Goal: Transaction & Acquisition: Purchase product/service

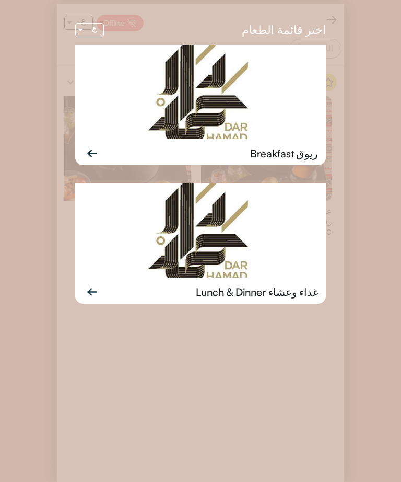
click at [246, 265] on img at bounding box center [200, 230] width 251 height 94
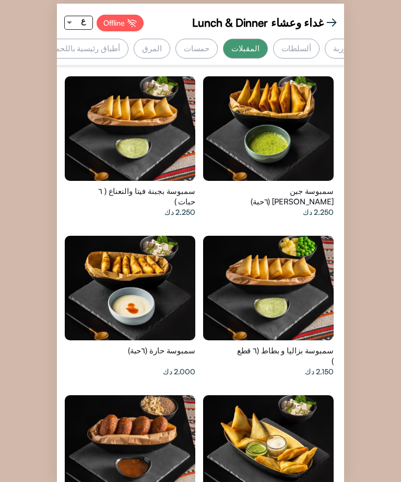
scroll to position [0, -83]
click at [219, 49] on div "حمسات" at bounding box center [198, 49] width 43 height 20
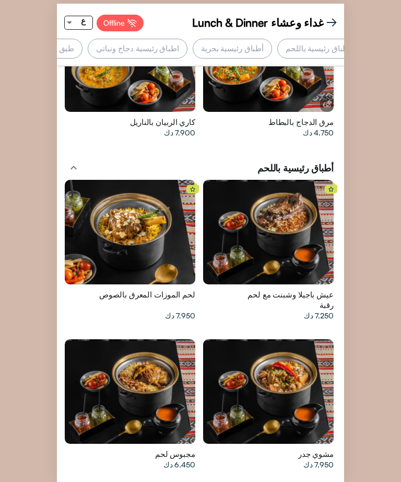
scroll to position [0, -314]
click at [189, 52] on div "اطباق رئيسية دجاج ونباتي" at bounding box center [139, 49] width 100 height 20
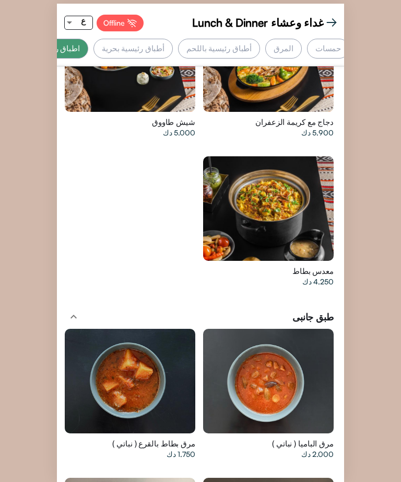
scroll to position [0, 0]
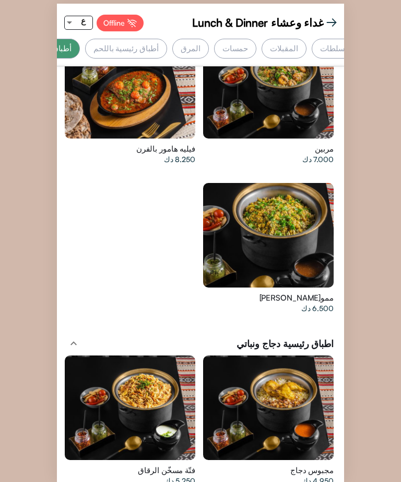
click at [183, 379] on div at bounding box center [130, 407] width 131 height 104
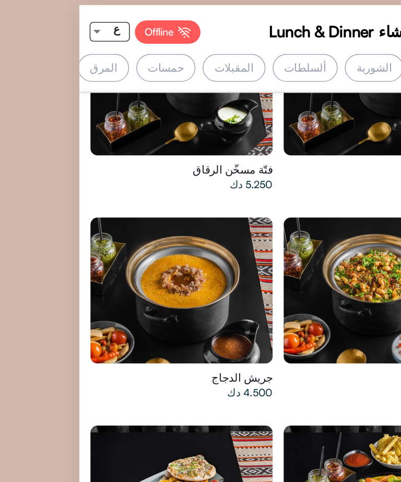
scroll to position [0, -5]
click at [146, 53] on div "المقبلات" at bounding box center [168, 49] width 44 height 20
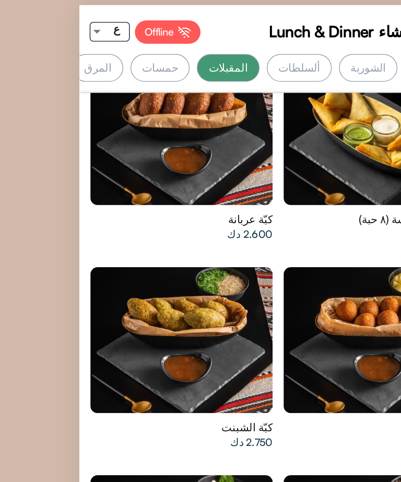
scroll to position [1401, 0]
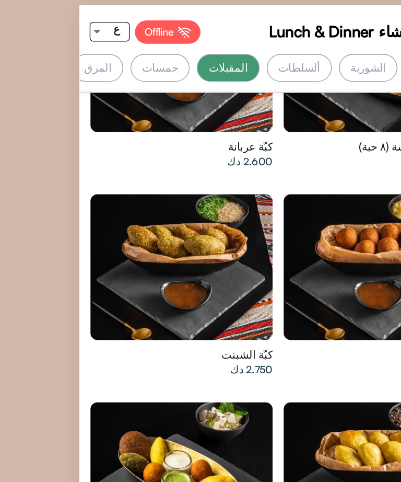
click at [271, 288] on div at bounding box center [268, 340] width 131 height 104
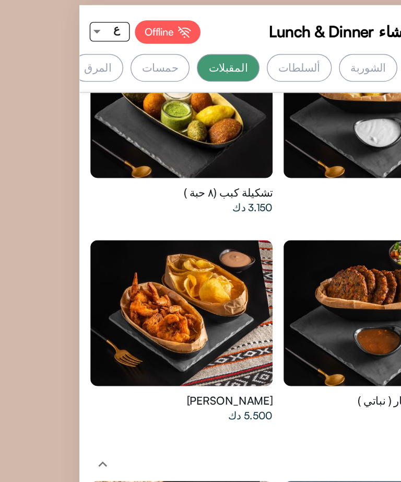
scroll to position [1644, 0]
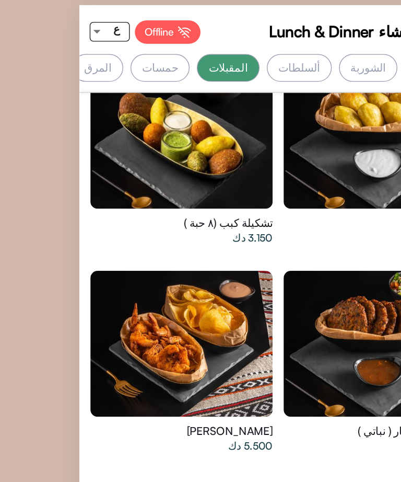
click at [191, 53] on div "ألسلطات" at bounding box center [214, 49] width 46 height 20
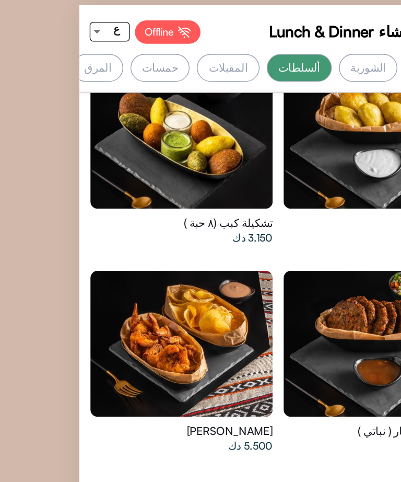
scroll to position [353, 0]
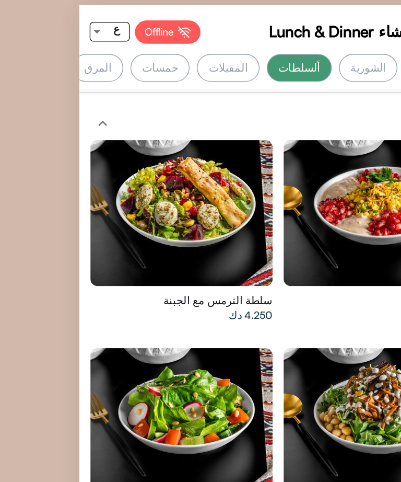
click at [91, 161] on div at bounding box center [130, 152] width 131 height 104
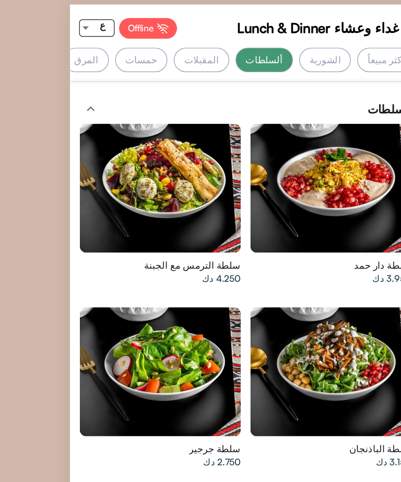
scroll to position [452, 0]
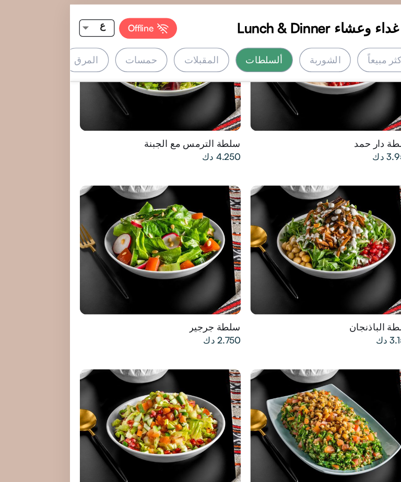
click at [121, 333] on div at bounding box center [130, 351] width 131 height 104
click at [263, 299] on div at bounding box center [268, 351] width 131 height 104
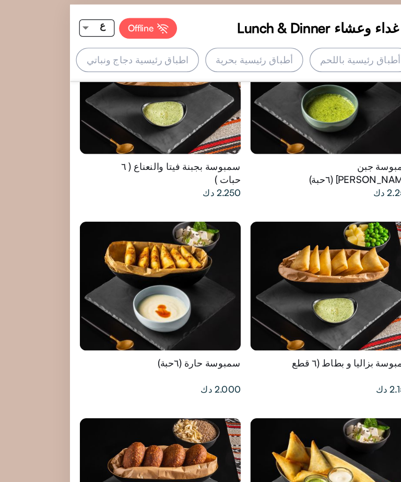
scroll to position [0, -311]
click at [170, 54] on div "اطباق رئيسية دجاج ونباتي" at bounding box center [136, 49] width 100 height 20
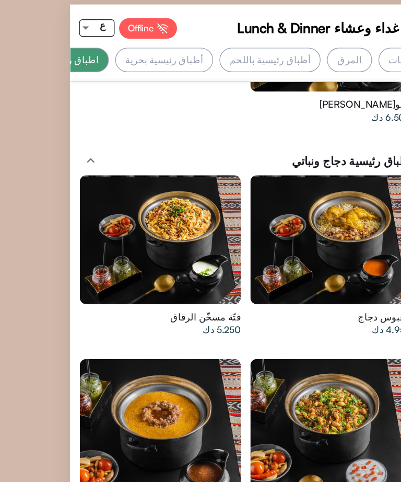
scroll to position [4029, 0]
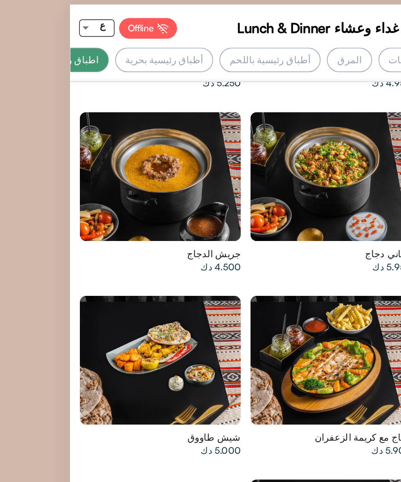
click at [263, 240] on div at bounding box center [268, 292] width 131 height 104
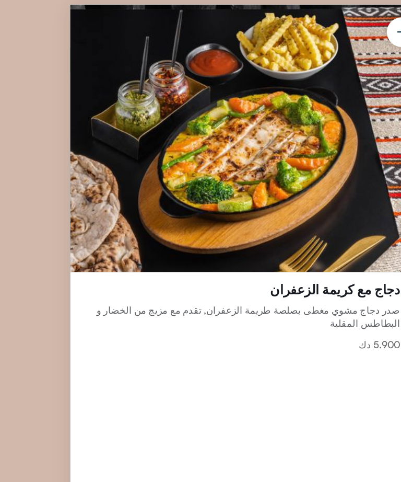
scroll to position [31, 42]
